Goal: Information Seeking & Learning: Learn about a topic

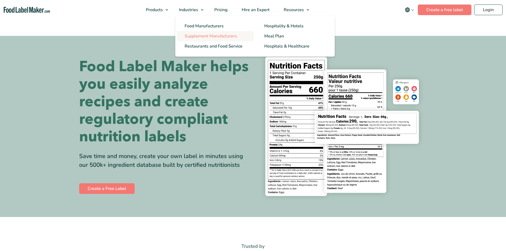
click at [207, 33] on span "Supplement Manufacturers" at bounding box center [211, 36] width 52 height 6
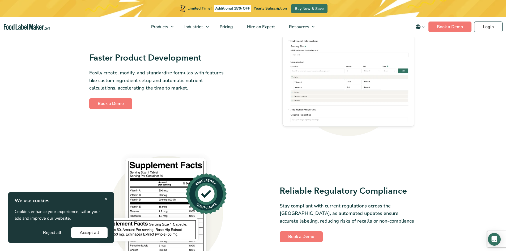
scroll to position [292, 0]
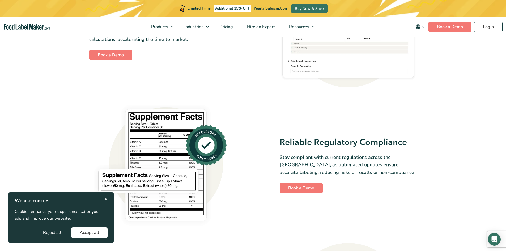
click at [87, 235] on button "Accept all" at bounding box center [89, 232] width 36 height 11
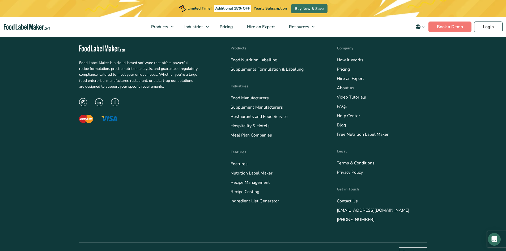
scroll to position [1497, 0]
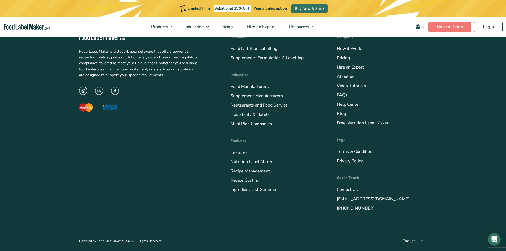
click at [405, 244] on button "English" at bounding box center [413, 241] width 28 height 10
click at [416, 214] on link "Español" at bounding box center [409, 215] width 14 height 5
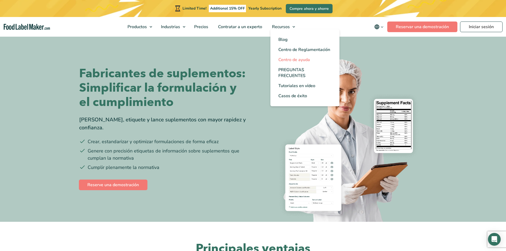
click at [285, 62] on span "Centro de ayuda" at bounding box center [294, 60] width 32 height 6
